Goal: Obtain resource: Download file/media

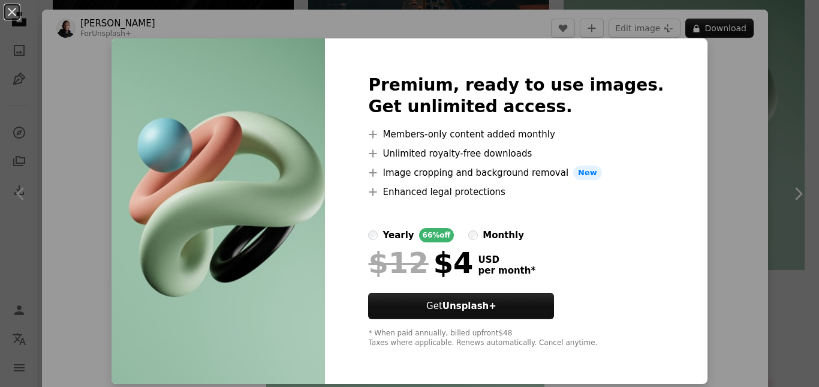
scroll to position [60, 0]
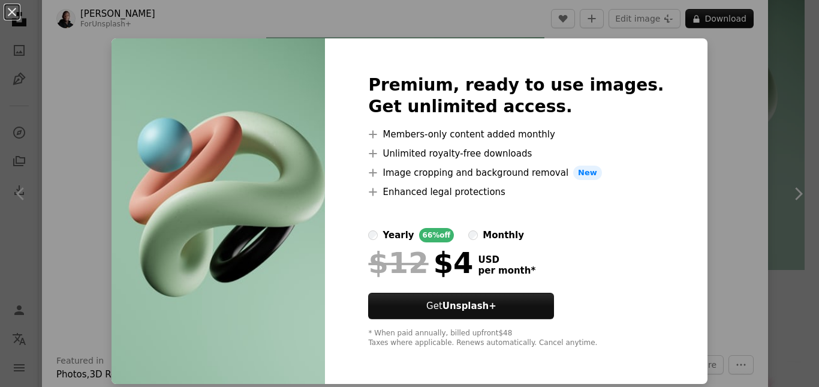
click at [750, 160] on div "An X shape Premium, ready to use images. Get unlimited access. A plus sign Memb…" at bounding box center [409, 193] width 819 height 387
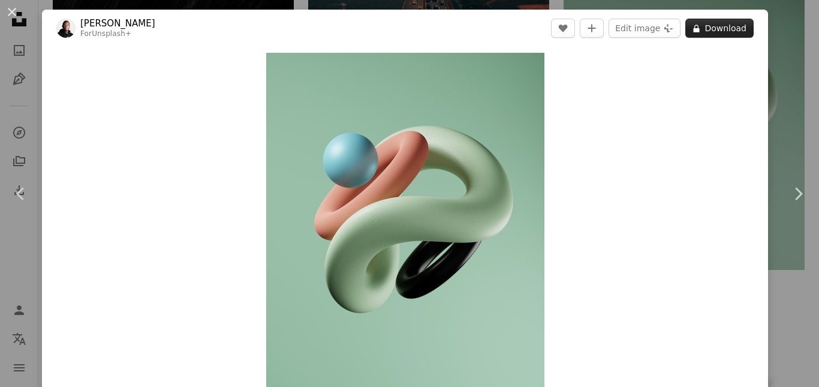
click at [686, 25] on button "A lock Download" at bounding box center [720, 28] width 68 height 19
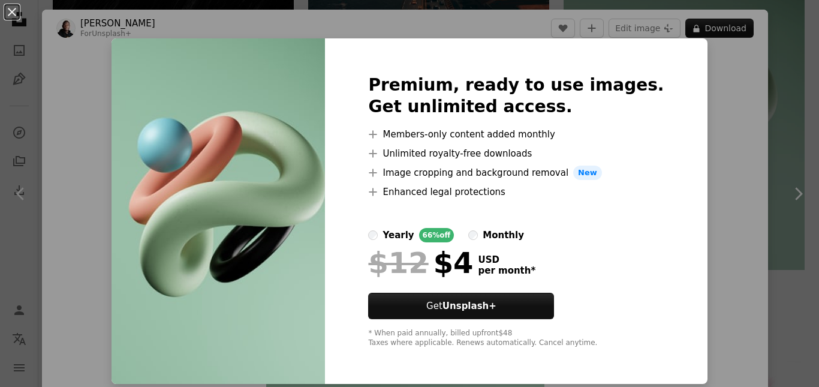
click at [737, 150] on div "An X shape Premium, ready to use images. Get unlimited access. A plus sign Memb…" at bounding box center [409, 193] width 819 height 387
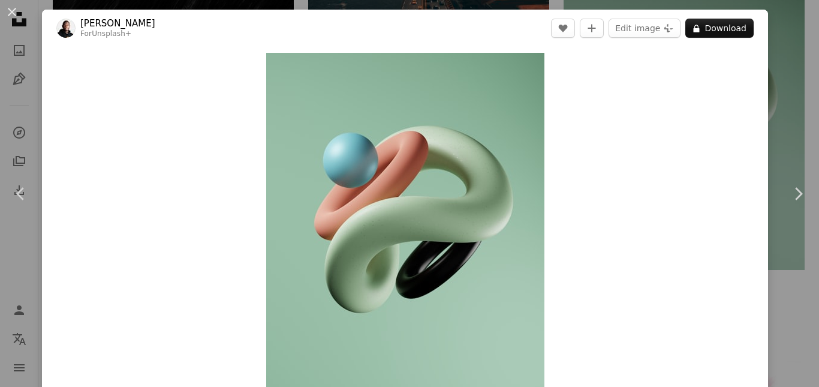
click at [773, 116] on div "An X shape Chevron left Chevron right [PERSON_NAME] For Unsplash+ A heart A plu…" at bounding box center [409, 193] width 819 height 387
